Goal: Go to known website: Access a specific website the user already knows

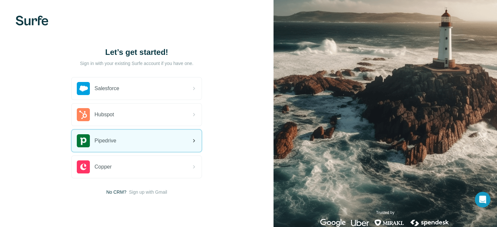
click at [116, 138] on span "Pipedrive" at bounding box center [105, 141] width 22 height 8
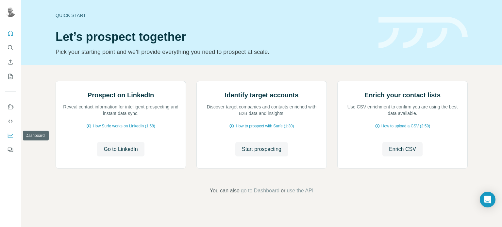
click at [11, 134] on icon "Dashboard" at bounding box center [10, 135] width 7 height 7
